Goal: Information Seeking & Learning: Learn about a topic

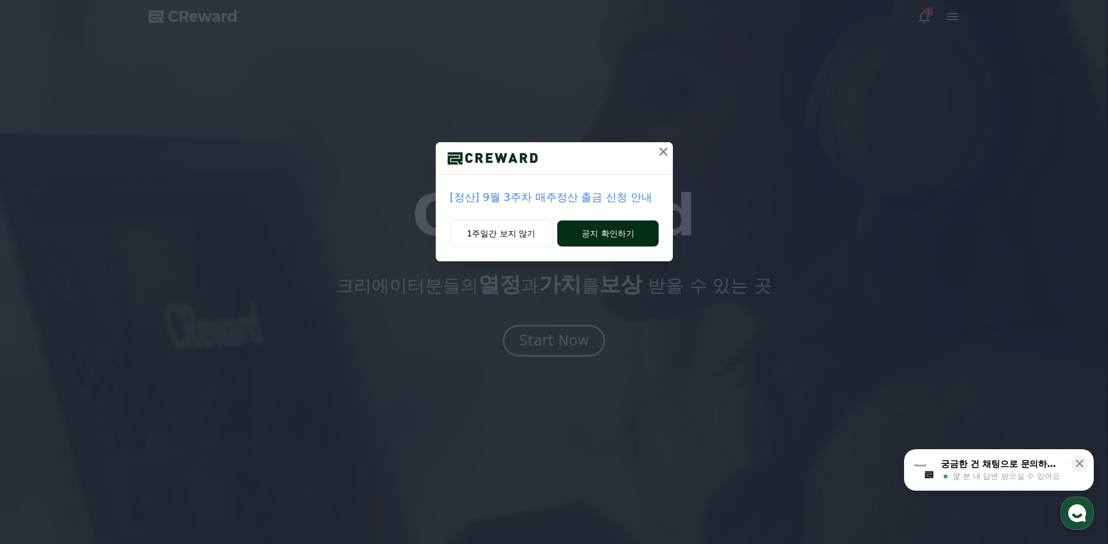
click at [597, 227] on button "공지 확인하기" at bounding box center [607, 234] width 101 height 26
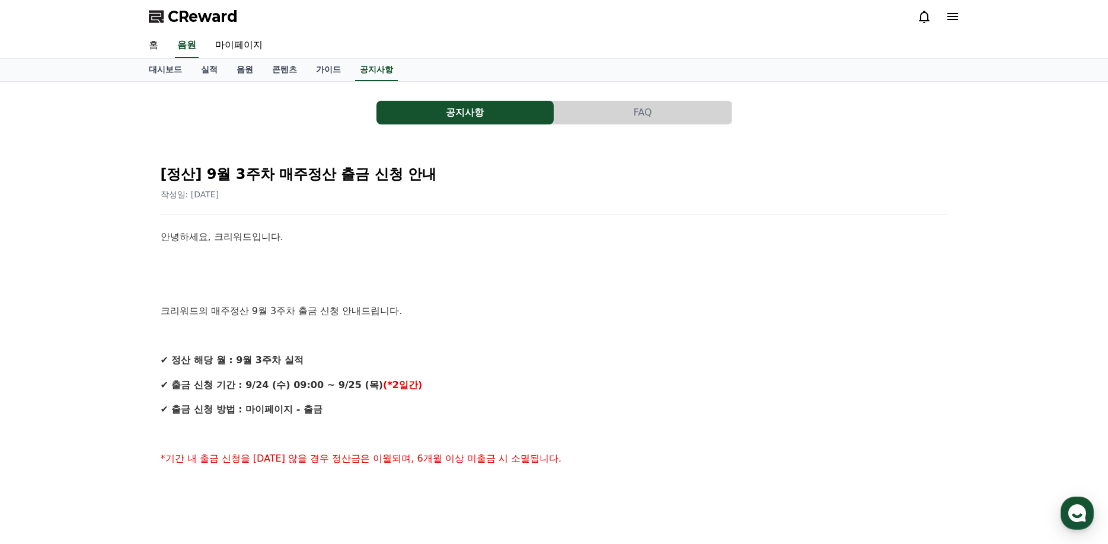
click at [215, 74] on link "실적" at bounding box center [209, 70] width 36 height 23
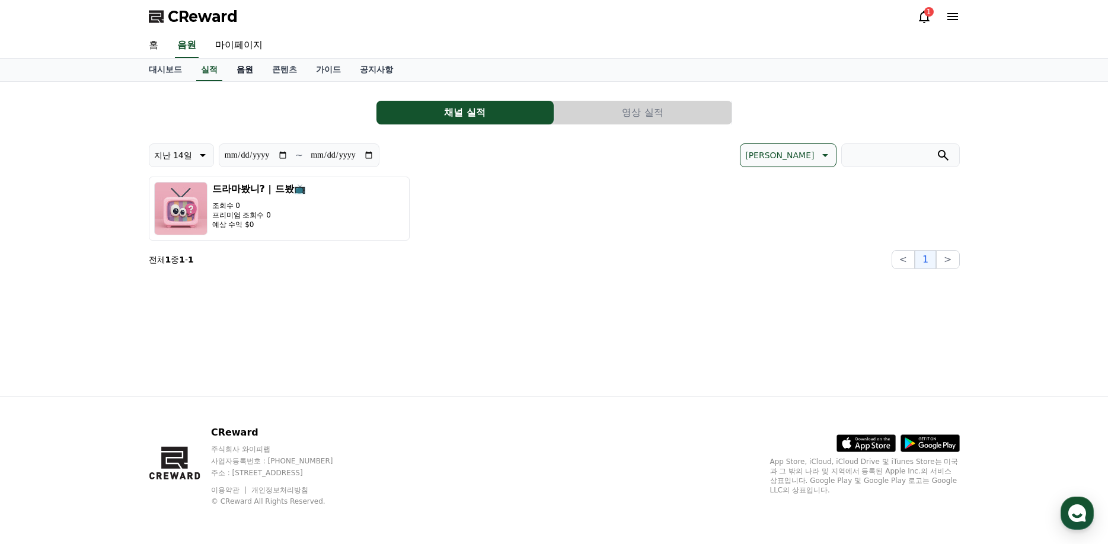
click at [251, 71] on link "음원" at bounding box center [245, 70] width 36 height 23
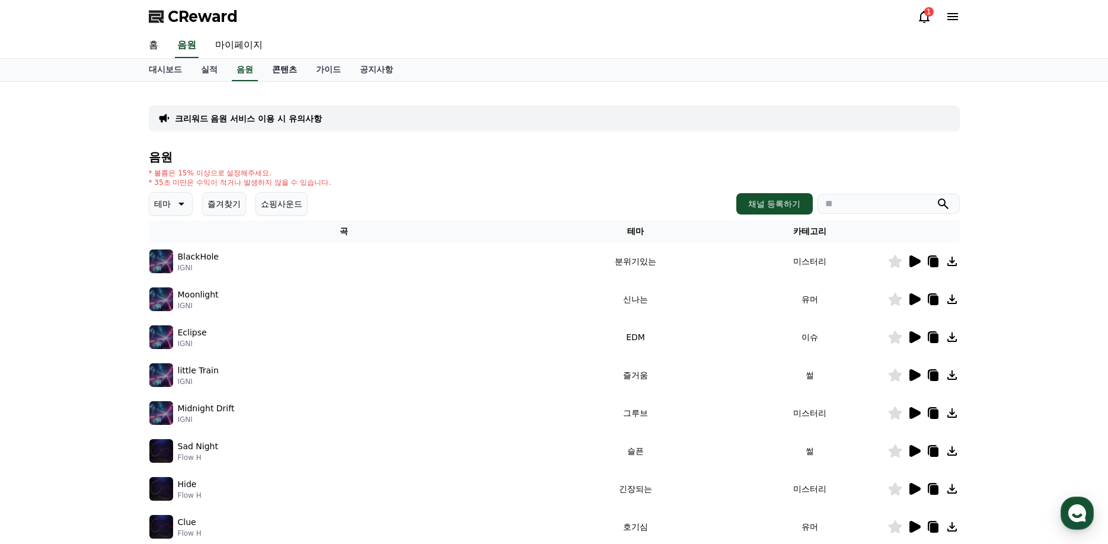
click at [281, 68] on link "콘텐츠" at bounding box center [285, 70] width 44 height 23
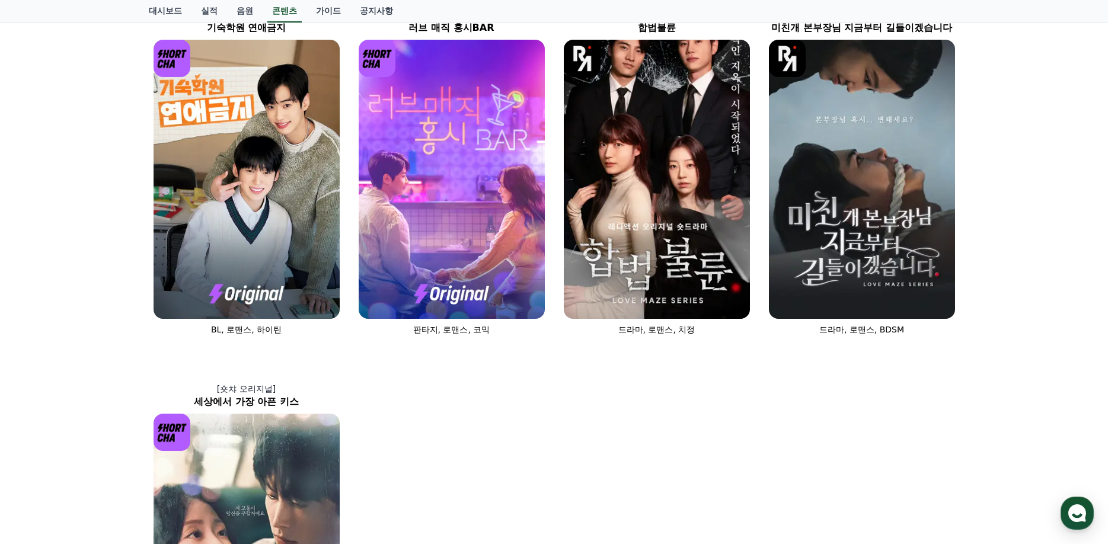
scroll to position [474, 0]
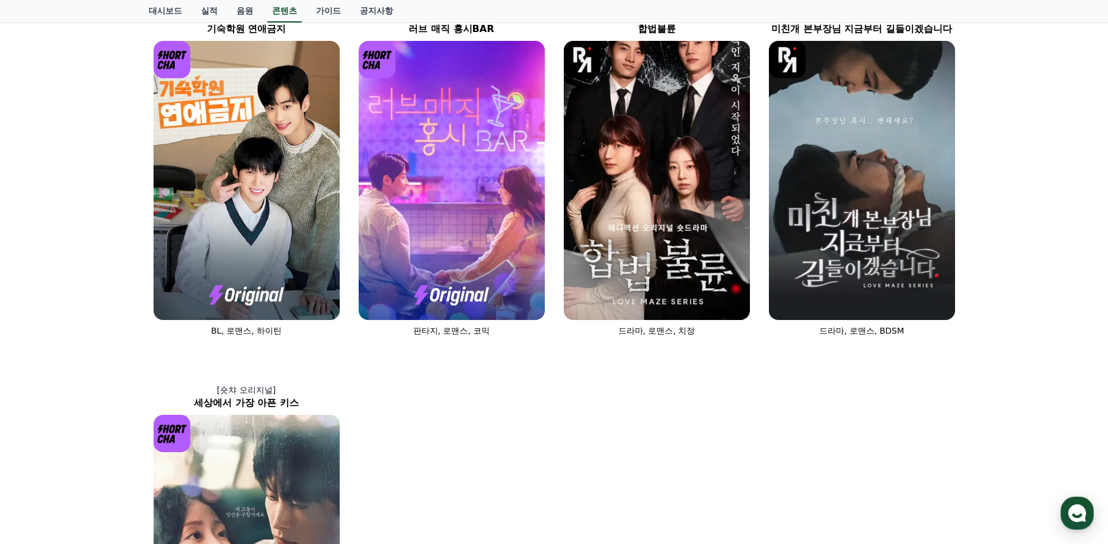
click at [804, 426] on div "[숏챠] 조상신과 시댁을 묵사발 냈습니다 로맨스, 현대물, 치정극 [숏챠 오리지널] 상간녀에게 빙의되었습니다 로맨스 [숏챠 오리지널] 내 남편…" at bounding box center [554, 166] width 820 height 1108
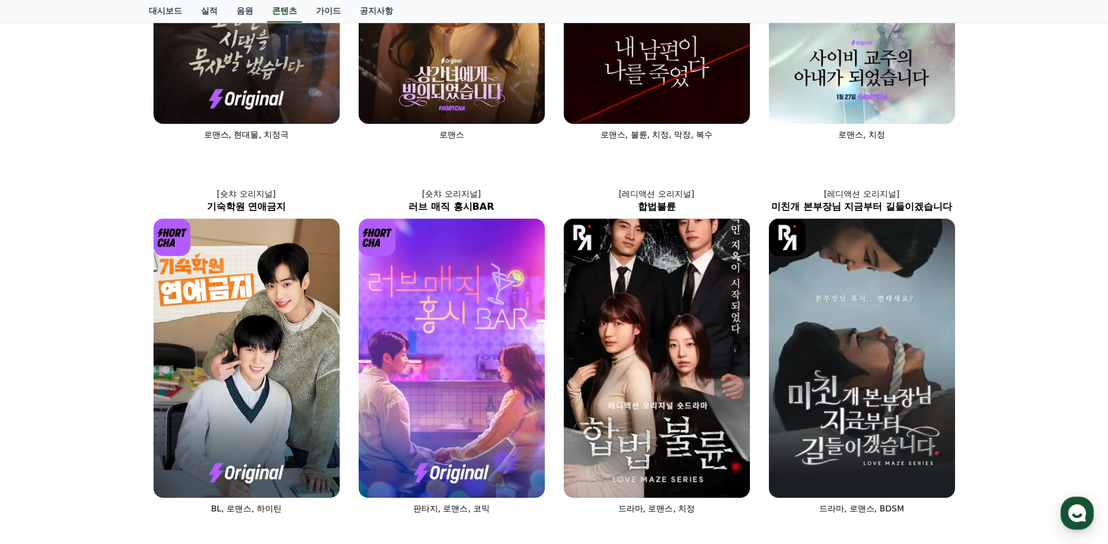
click at [1018, 330] on div "[숏챠] 조상신과 시댁을 묵사발 냈습니다 로맨스, 현대물, 치정극 [숏챠 오리지널] 상간녀에게 빙의되었습니다 로맨스 [숏챠 오리지널] 내 남편…" at bounding box center [554, 343] width 1108 height 1117
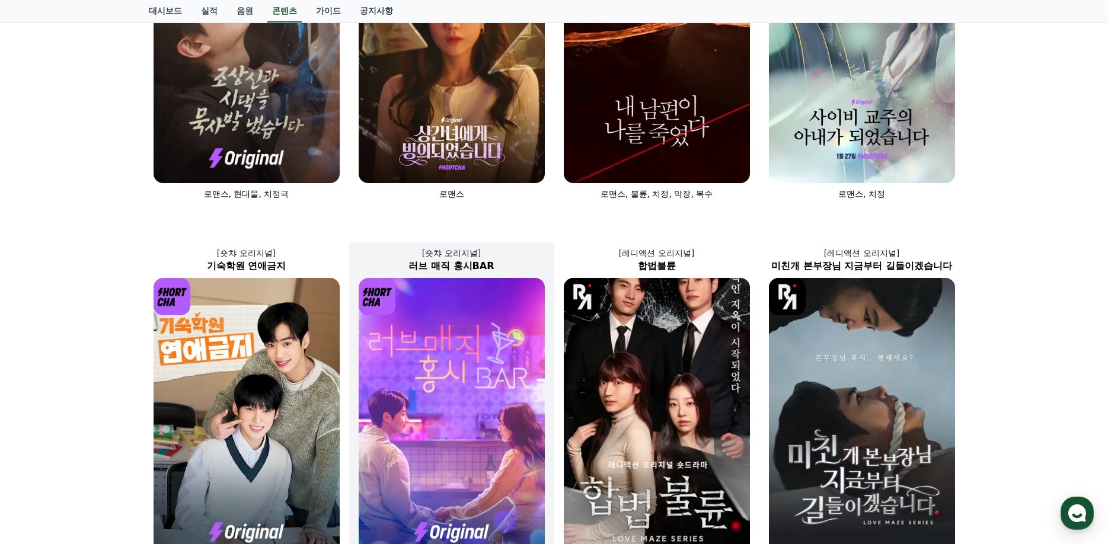
scroll to position [0, 0]
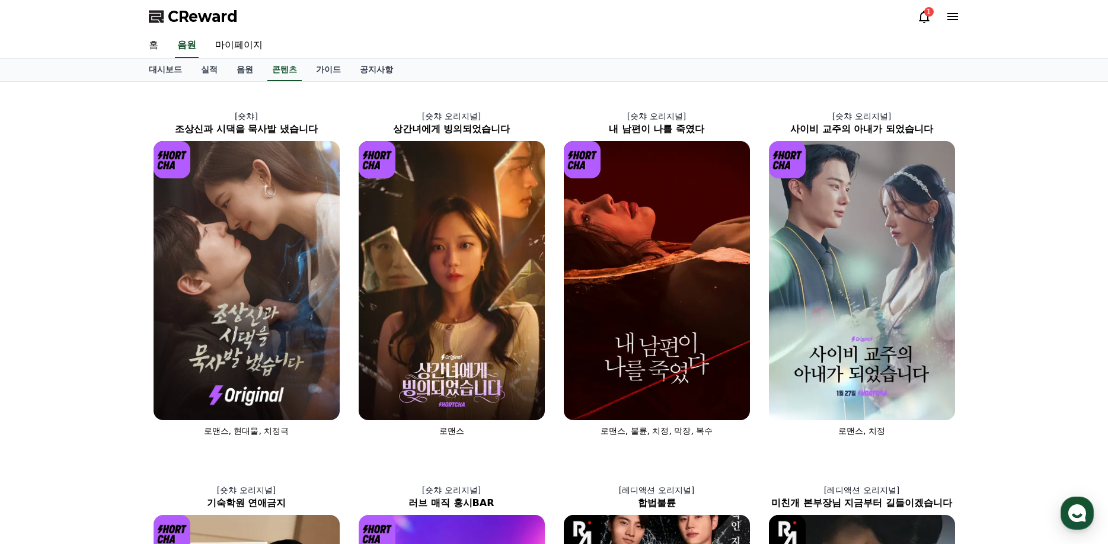
click at [976, 60] on div "대시보드 실적 음원 콘텐츠 가이드 공지사항" at bounding box center [554, 70] width 1108 height 23
click at [926, 16] on div "1" at bounding box center [928, 11] width 9 height 9
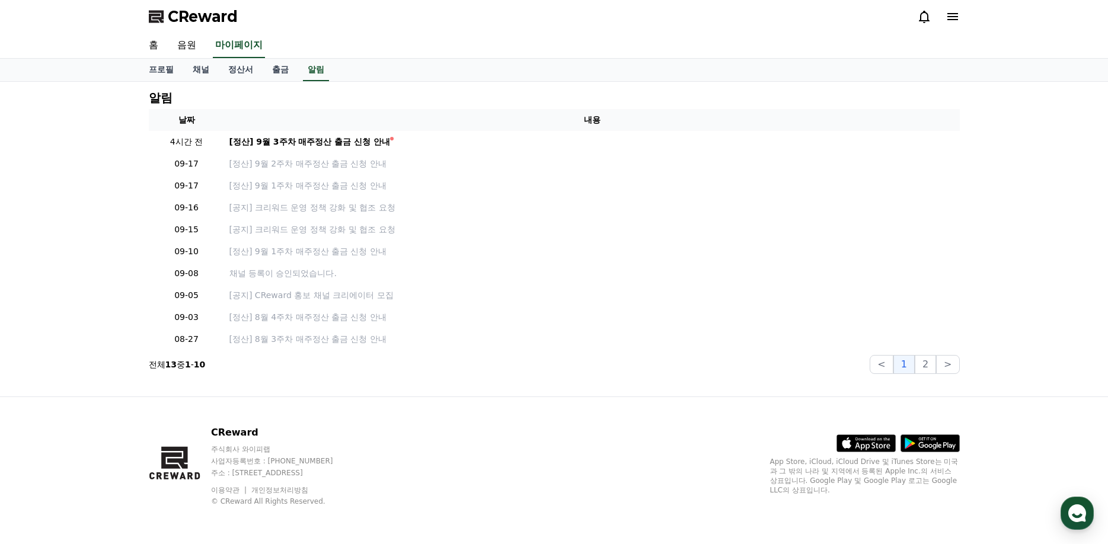
click at [637, 77] on div "프로필 채널 정산서 출금 알림" at bounding box center [554, 70] width 830 height 23
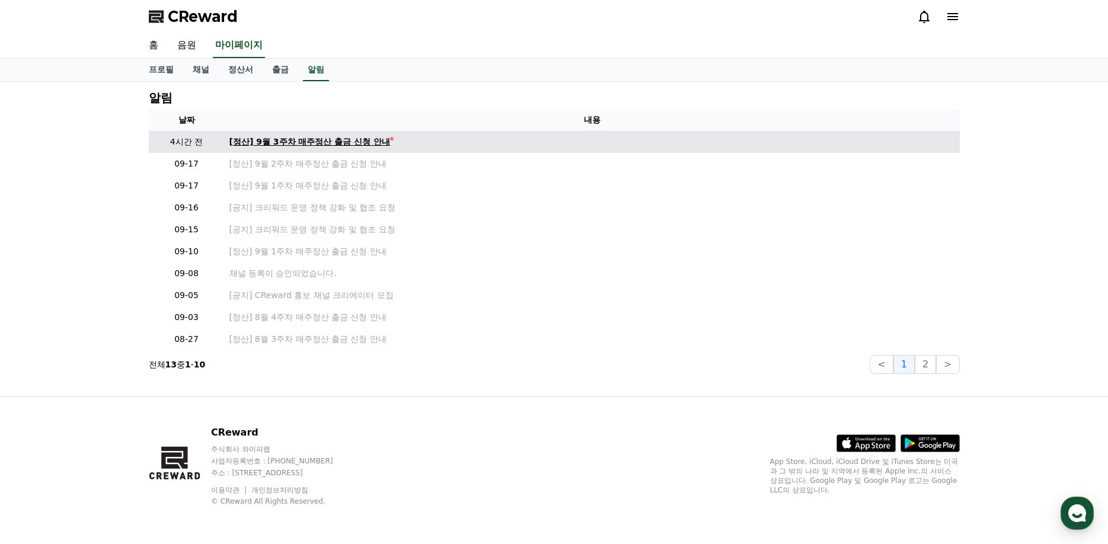
click at [312, 145] on div "[정산] 9월 3주차 매주정산 출금 신청 안내" at bounding box center [309, 142] width 161 height 12
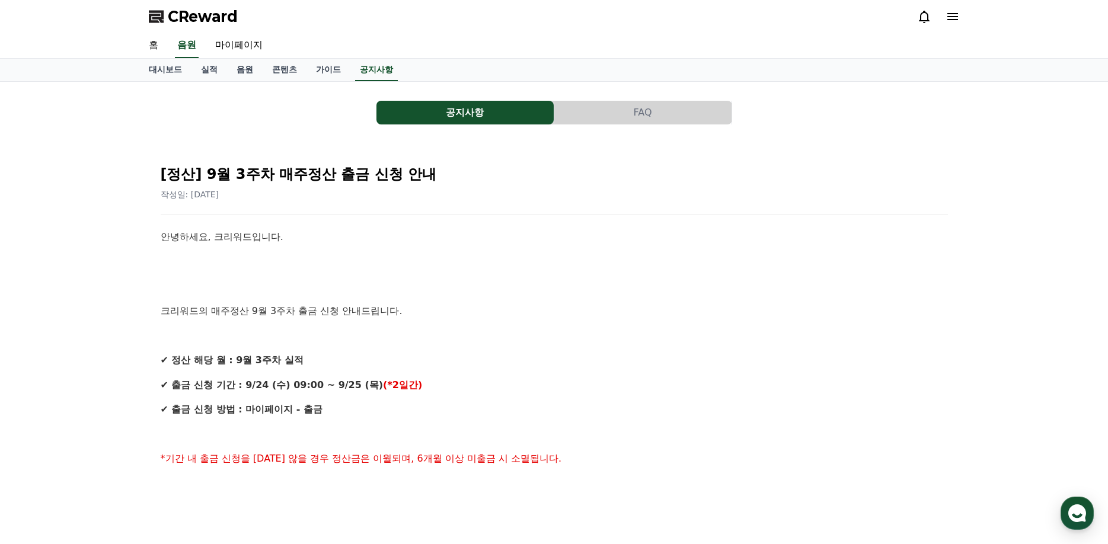
click at [592, 261] on p at bounding box center [554, 261] width 787 height 15
